Goal: Information Seeking & Learning: Learn about a topic

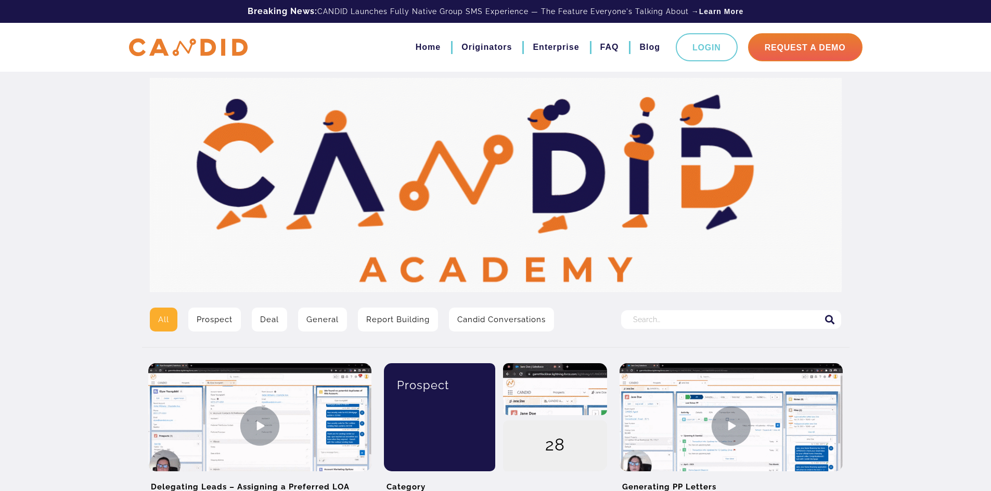
click at [637, 321] on input "Search for:" at bounding box center [731, 319] width 220 height 19
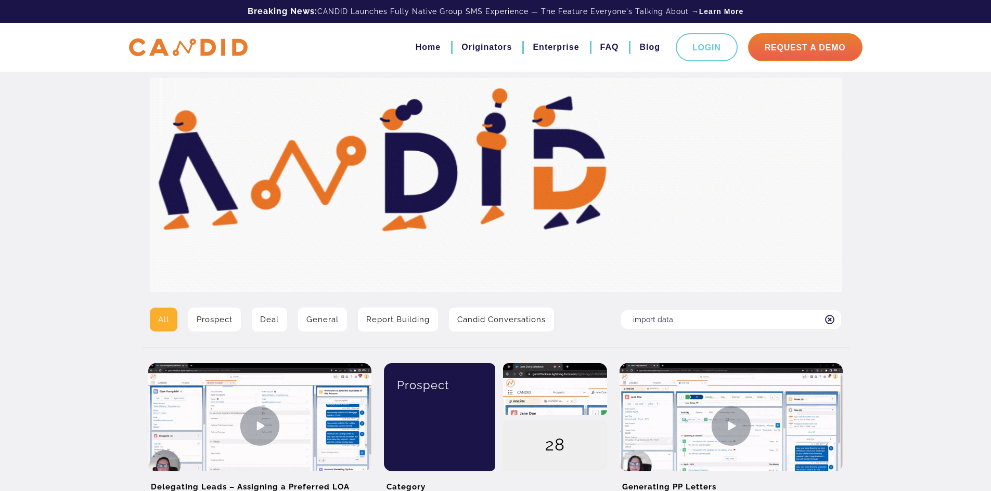
type input "import data"
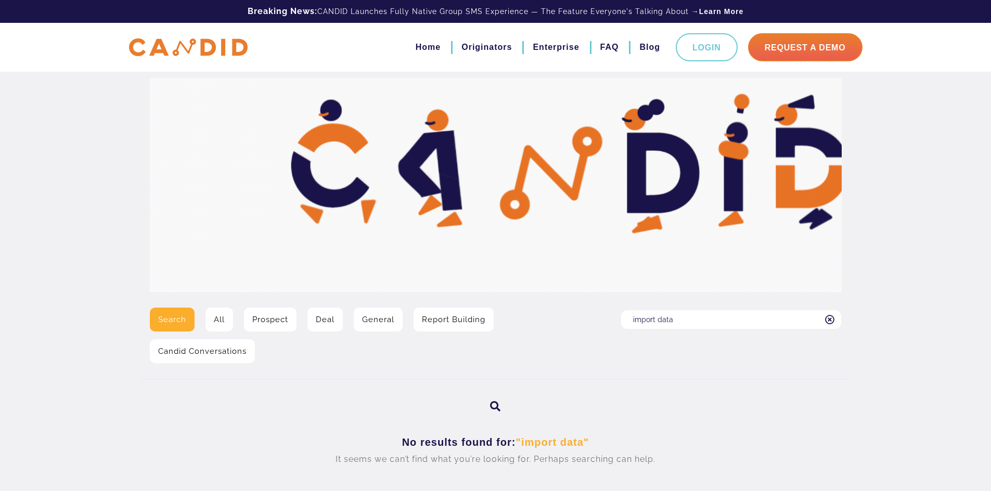
click at [218, 328] on link "All" at bounding box center [219, 320] width 28 height 24
